Goal: Task Accomplishment & Management: Use online tool/utility

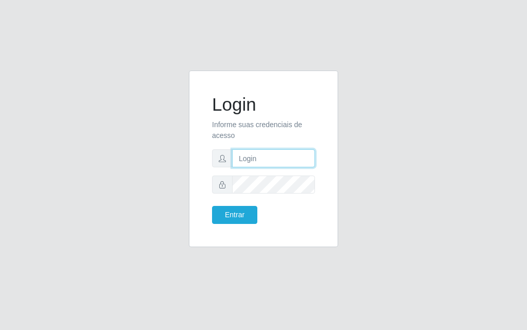
click at [283, 162] on input "text" at bounding box center [273, 158] width 83 height 18
click at [284, 159] on input "text" at bounding box center [273, 158] width 83 height 18
type input "[PERSON_NAME]"
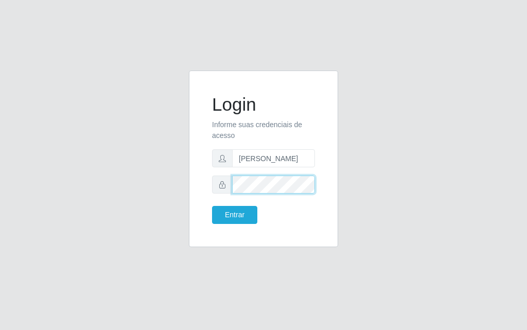
click at [212, 206] on button "Entrar" at bounding box center [234, 215] width 45 height 18
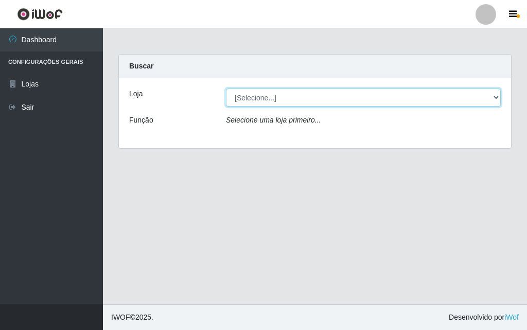
drag, startPoint x: 474, startPoint y: 94, endPoint x: 460, endPoint y: 103, distance: 16.7
click at [474, 94] on select "[Selecione...] Divino Fogão" at bounding box center [363, 97] width 275 height 18
select select "499"
click at [226, 88] on select "[Selecione...] Divino Fogão" at bounding box center [363, 97] width 275 height 18
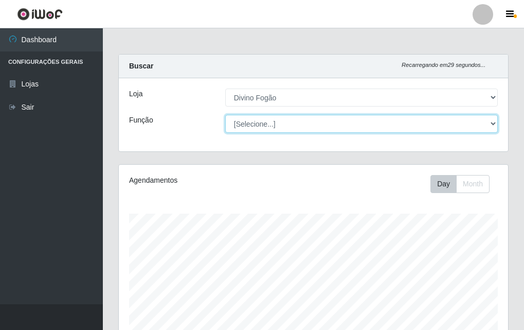
click at [278, 124] on select "[Selecione...] ASG ASG + ASG ++ Auxiliar de Cozinha Auxiliar de Cozinha + Auxil…" at bounding box center [361, 124] width 273 height 18
select select "9"
click at [225, 115] on select "[Selecione...] ASG ASG + ASG ++ Auxiliar de Cozinha Auxiliar de Cozinha + Auxil…" at bounding box center [361, 124] width 273 height 18
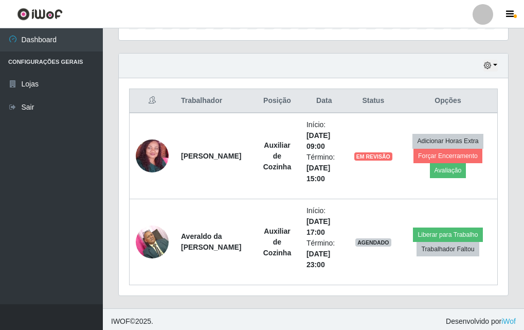
scroll to position [342, 0]
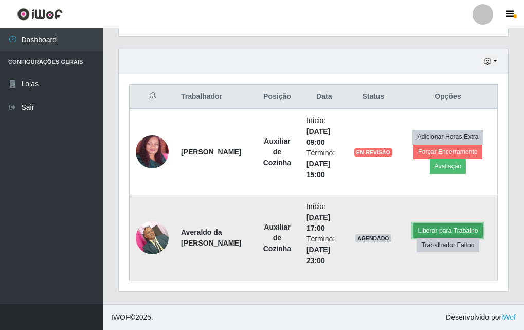
click at [461, 227] on button "Liberar para Trabalho" at bounding box center [447, 230] width 69 height 14
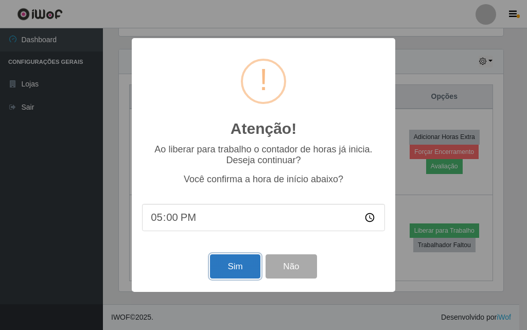
click at [239, 264] on button "Sim" at bounding box center [235, 266] width 50 height 24
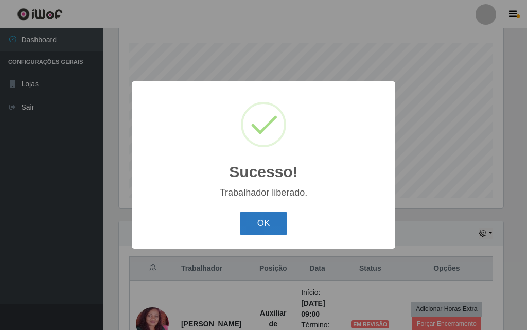
click at [282, 215] on div "Sucesso! × Trabalhador liberado. OK Cancel" at bounding box center [263, 164] width 263 height 167
click at [282, 215] on button "OK" at bounding box center [264, 223] width 48 height 24
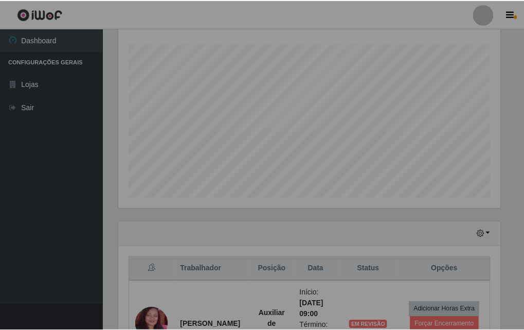
scroll to position [213, 389]
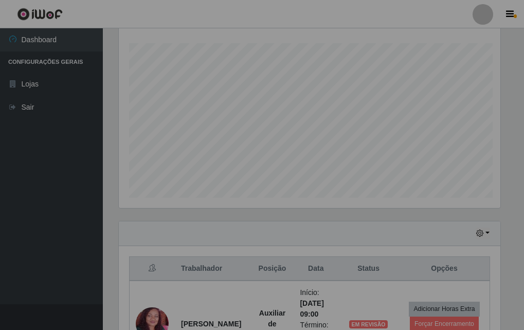
click at [280, 213] on div "Agendamentos Day Month 23/07 Agendamentos 12" at bounding box center [310, 107] width 398 height 227
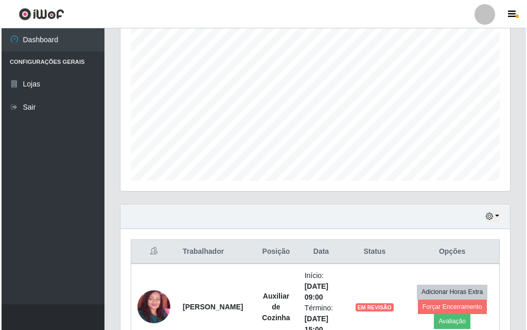
scroll to position [342, 0]
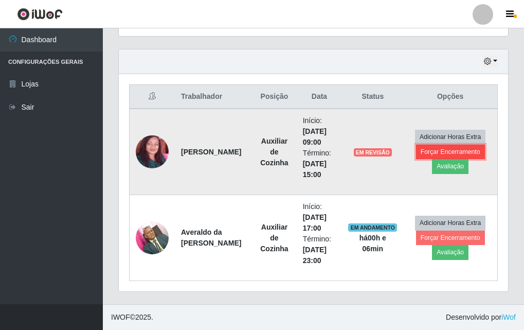
click at [452, 146] on button "Forçar Encerramento" at bounding box center [450, 152] width 69 height 14
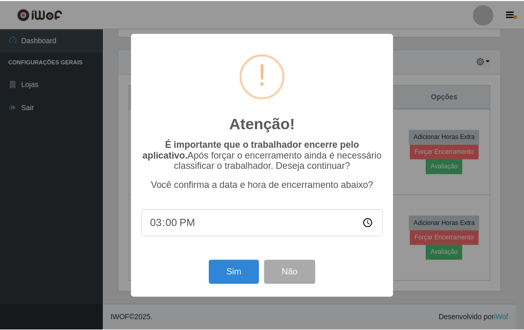
scroll to position [213, 384]
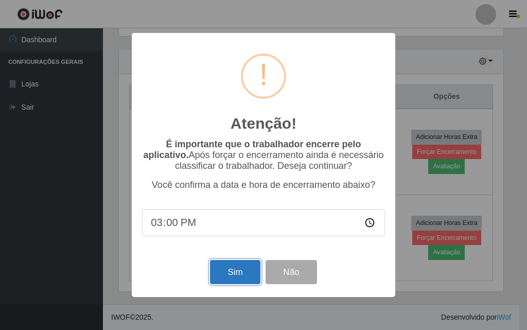
click at [237, 274] on button "Sim" at bounding box center [235, 272] width 50 height 24
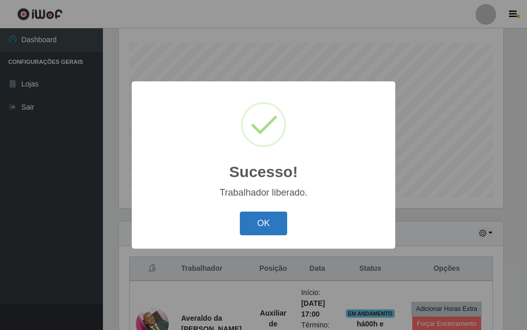
click at [277, 231] on button "OK" at bounding box center [264, 223] width 48 height 24
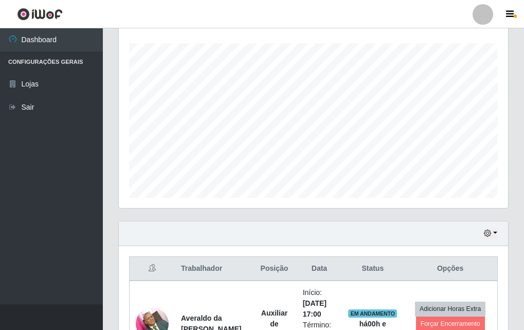
scroll to position [213, 389]
